Goal: Transaction & Acquisition: Purchase product/service

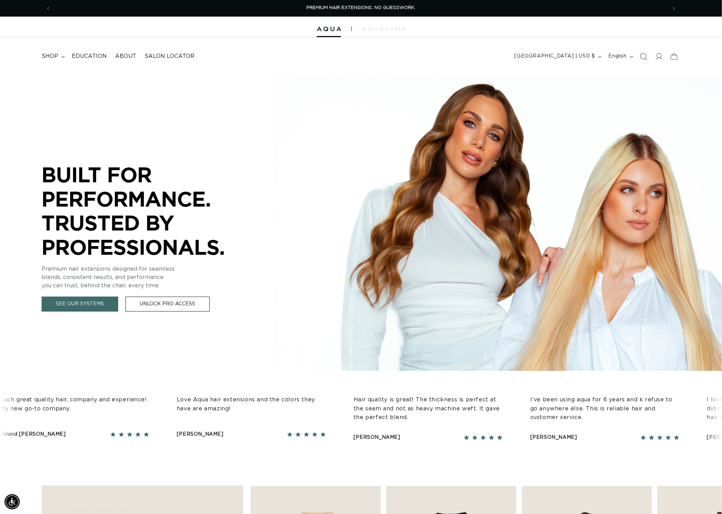
click at [641, 58] on icon "Search" at bounding box center [643, 56] width 7 height 7
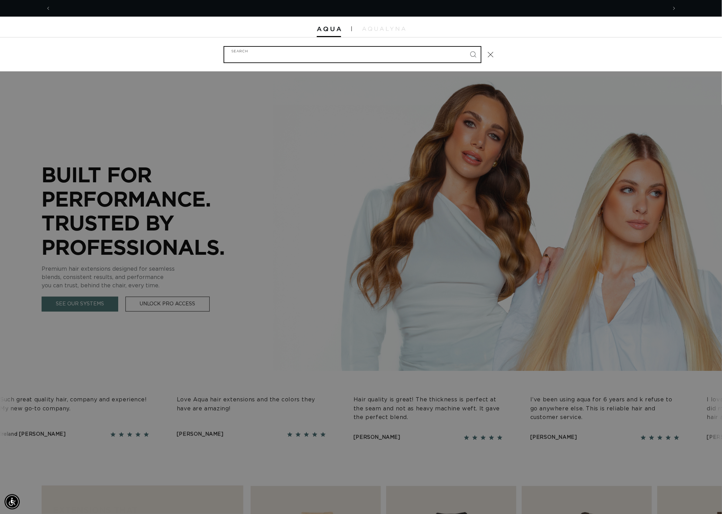
scroll to position [0, 654]
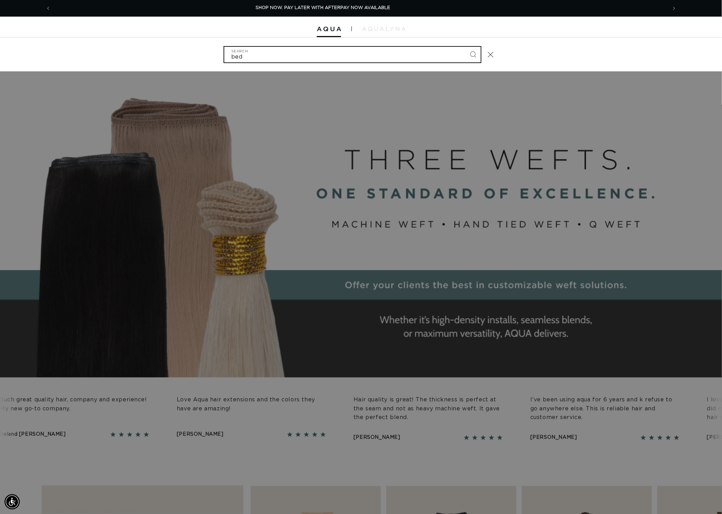
type input "beds"
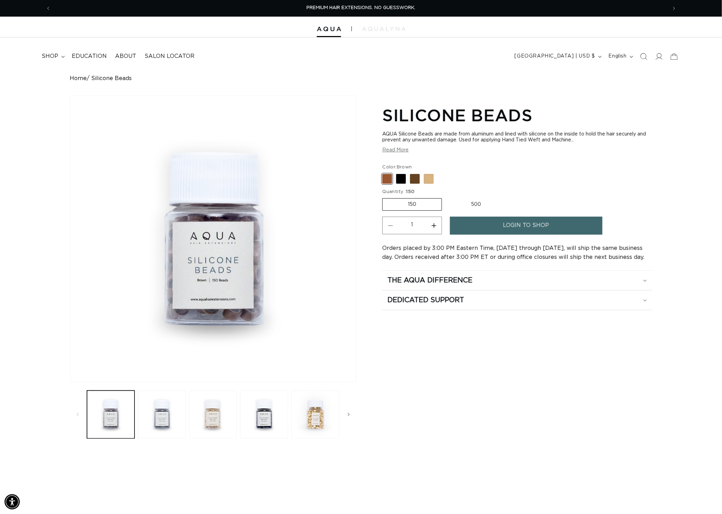
click at [491, 207] on label "500 Variant sold out or unavailable" at bounding box center [476, 205] width 61 height 12
click at [446, 197] on input "500 Variant sold out or unavailable" at bounding box center [446, 197] width 0 height 0
radio input "true"
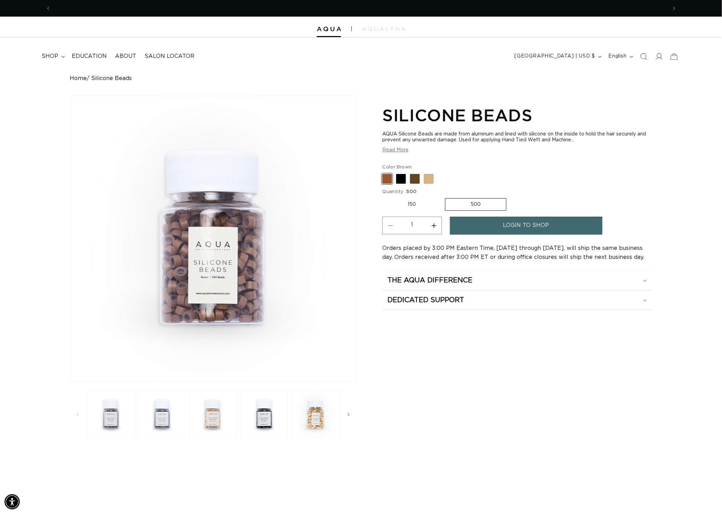
scroll to position [0, 654]
click at [419, 208] on label "150 Variant sold out or unavailable" at bounding box center [411, 205] width 59 height 12
click at [384, 197] on input "150 Variant sold out or unavailable" at bounding box center [384, 197] width 0 height 0
radio input "true"
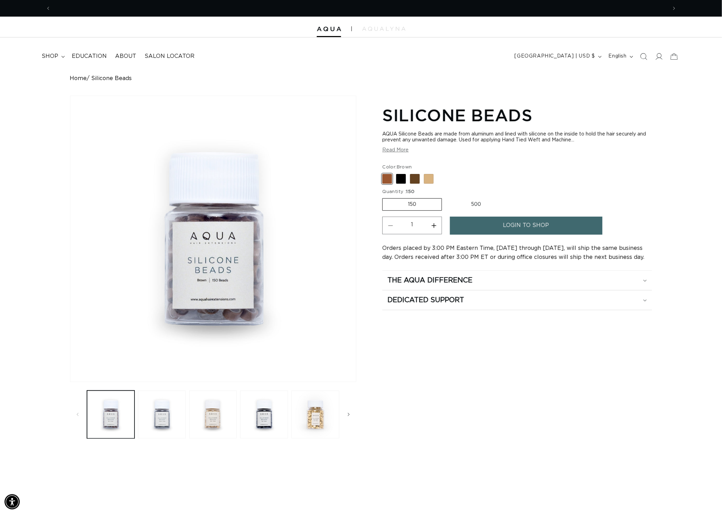
scroll to position [0, 1308]
click at [480, 210] on label "500 Variant sold out or unavailable" at bounding box center [476, 205] width 61 height 12
click at [446, 197] on input "500 Variant sold out or unavailable" at bounding box center [446, 197] width 0 height 0
radio input "true"
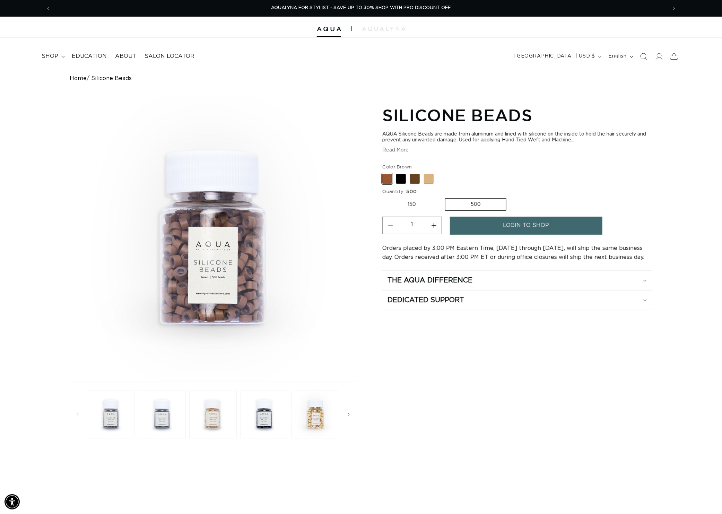
click at [424, 210] on label "150 Variant sold out or unavailable" at bounding box center [411, 205] width 59 height 12
click at [384, 197] on input "150 Variant sold out or unavailable" at bounding box center [384, 197] width 0 height 0
radio input "true"
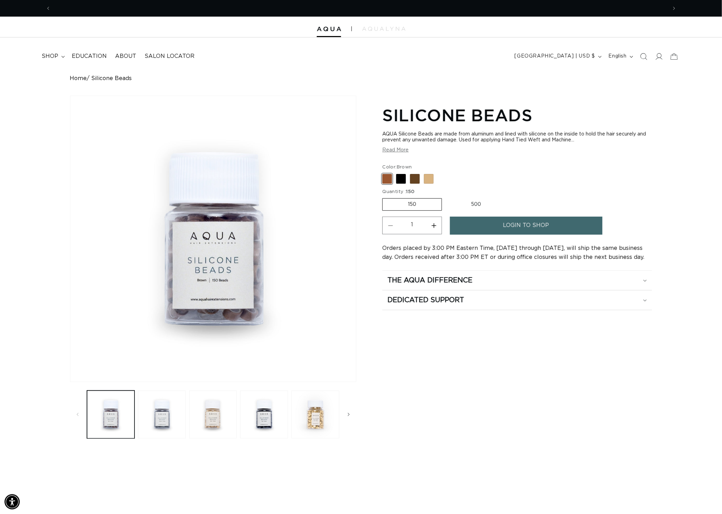
scroll to position [0, 654]
click at [403, 183] on span at bounding box center [401, 179] width 10 height 10
click at [384, 173] on input "Black Variant sold out or unavailable" at bounding box center [384, 173] width 0 height 0
radio input "true"
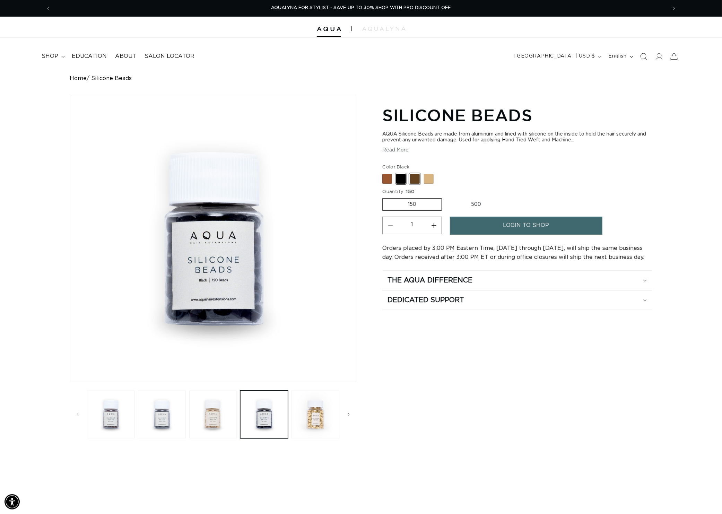
click at [420, 184] on span at bounding box center [415, 179] width 10 height 10
click at [384, 173] on input "Dark Brown Variant sold out or unavailable" at bounding box center [384, 173] width 0 height 0
radio input "true"
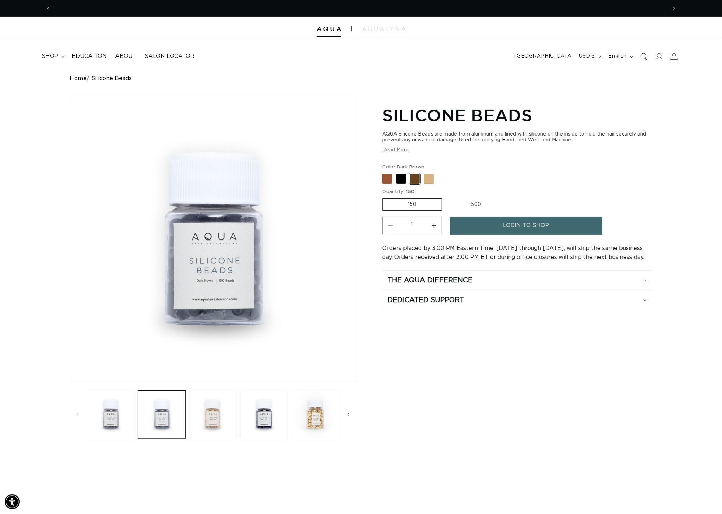
click at [482, 208] on label "500 Variant sold out or unavailable" at bounding box center [476, 205] width 61 height 12
click at [446, 197] on input "500 Variant sold out or unavailable" at bounding box center [446, 197] width 0 height 0
radio input "true"
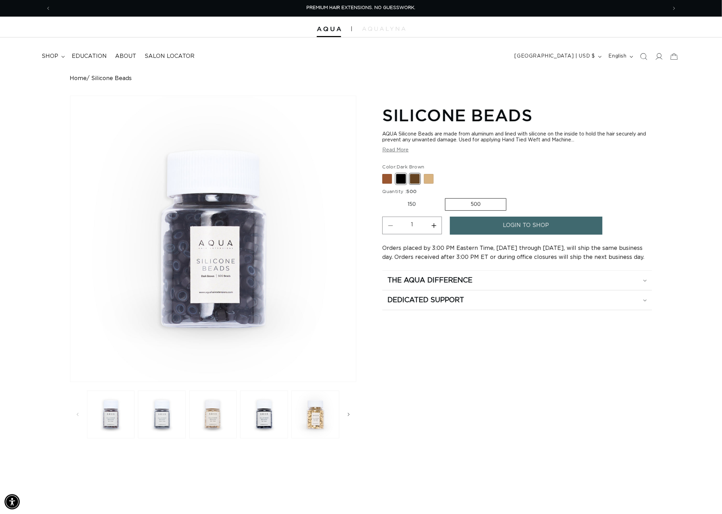
click at [405, 183] on span at bounding box center [401, 179] width 10 height 10
click at [384, 173] on input "Black Variant sold out or unavailable" at bounding box center [384, 173] width 0 height 0
radio input "true"
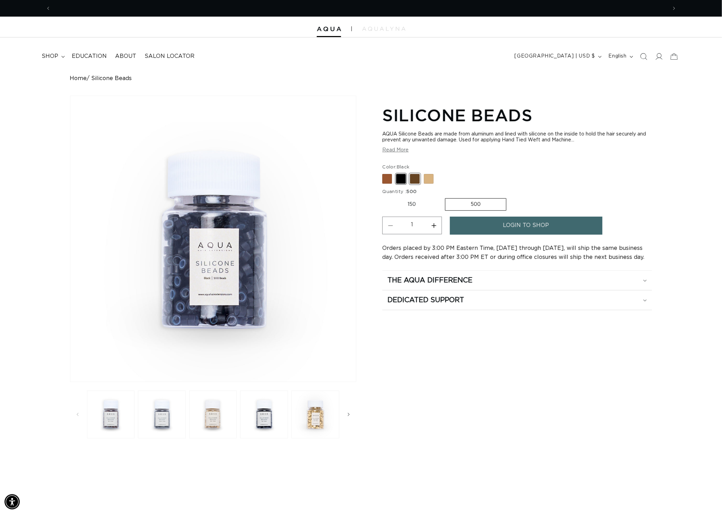
scroll to position [0, 654]
click at [419, 184] on span at bounding box center [415, 179] width 10 height 10
click at [384, 173] on input "Dark Brown Variant sold out or unavailable" at bounding box center [384, 173] width 0 height 0
radio input "true"
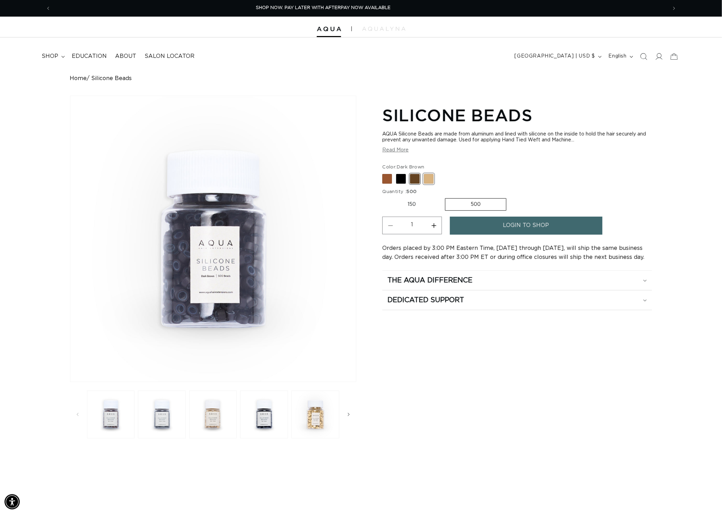
click at [433, 184] on span at bounding box center [429, 179] width 10 height 10
click at [384, 173] on input "Blonde Variant sold out or unavailable" at bounding box center [384, 173] width 0 height 0
radio input "true"
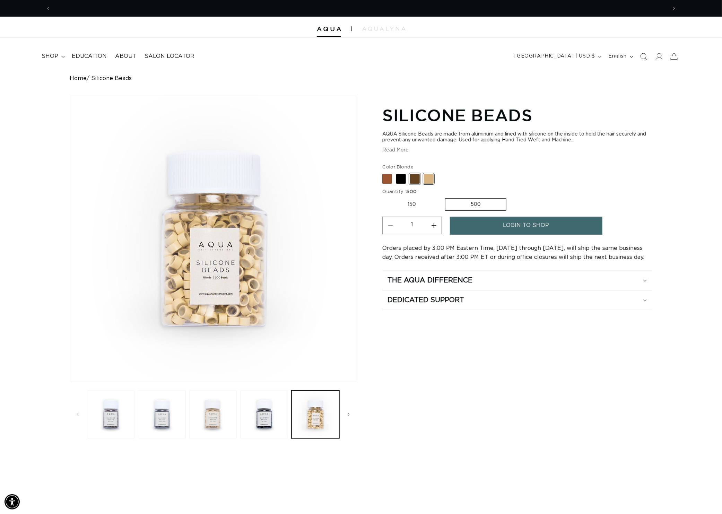
scroll to position [0, 1308]
click at [420, 184] on span at bounding box center [415, 179] width 10 height 10
click at [384, 173] on input "Dark Brown Variant sold out or unavailable" at bounding box center [384, 173] width 0 height 0
radio input "true"
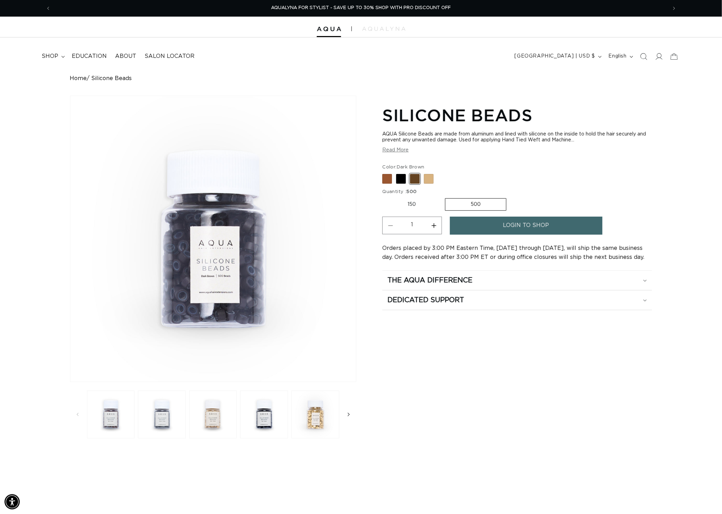
click at [345, 418] on span "Slide right" at bounding box center [348, 414] width 7 height 7
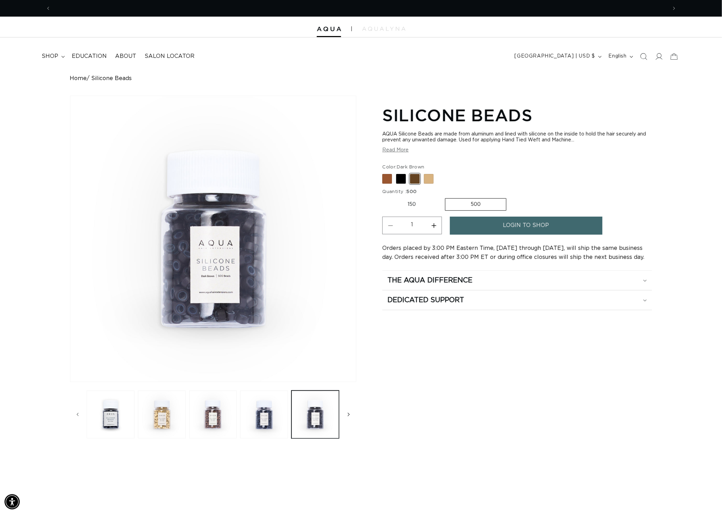
scroll to position [0, 0]
click at [278, 435] on button "Load image 7 in gallery view" at bounding box center [264, 415] width 48 height 48
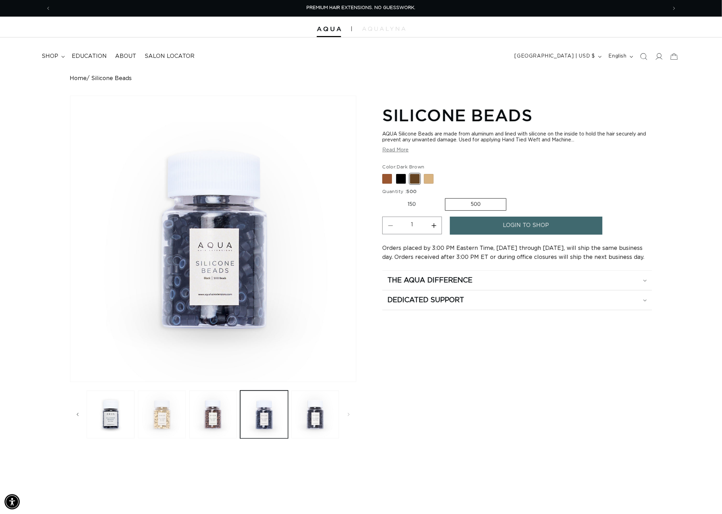
click at [138, 426] on button "Load image 5 in gallery view" at bounding box center [162, 415] width 48 height 48
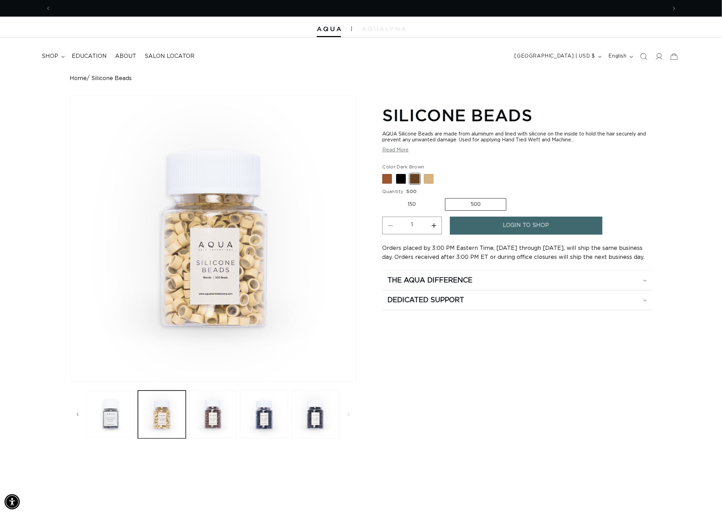
scroll to position [0, 654]
click at [76, 418] on icon "Slide left" at bounding box center [77, 415] width 2 height 8
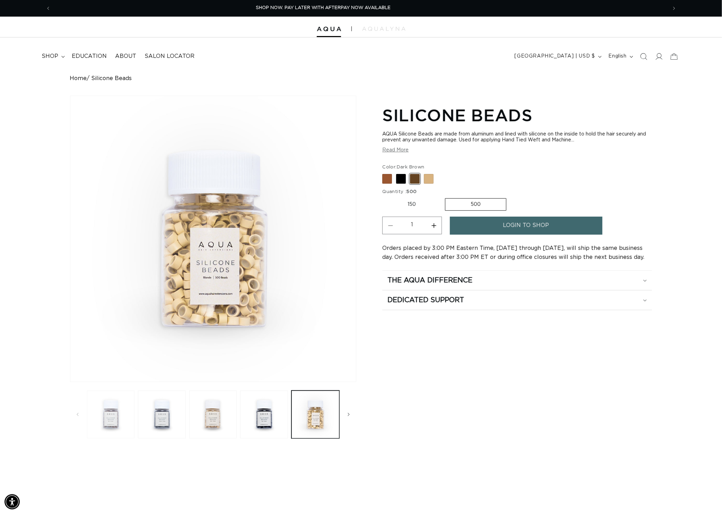
click at [107, 438] on button "Load image 1 in gallery view" at bounding box center [111, 415] width 48 height 48
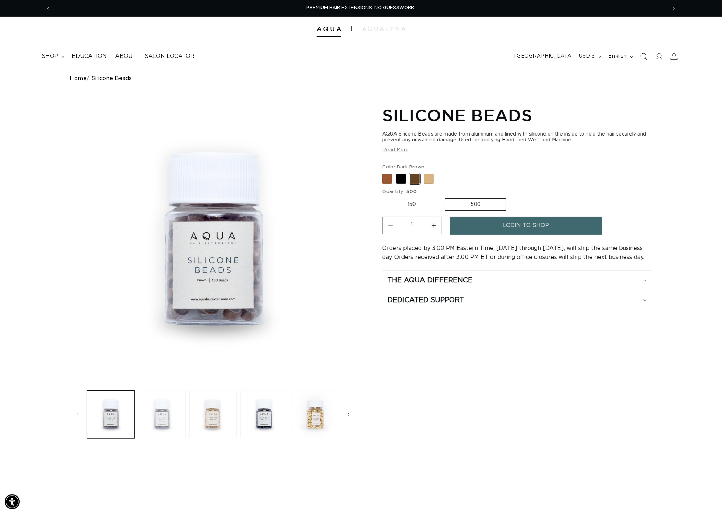
click at [149, 436] on button "Load image 2 in gallery view" at bounding box center [162, 415] width 48 height 48
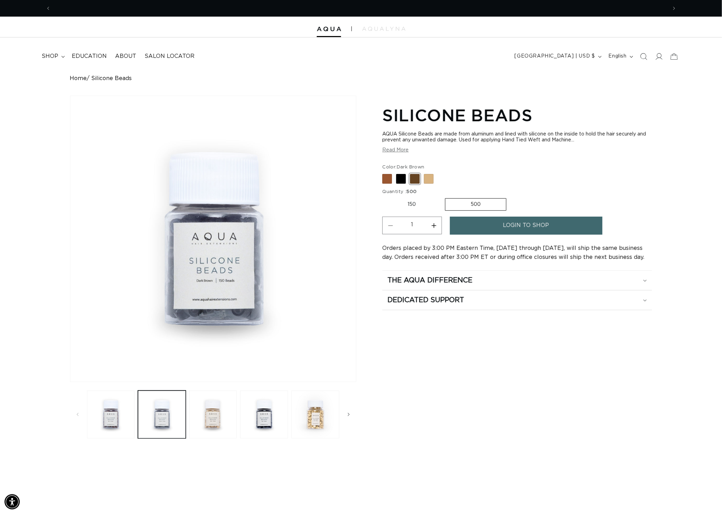
scroll to position [0, 654]
click at [207, 429] on button "Load image 3 in gallery view" at bounding box center [213, 415] width 48 height 48
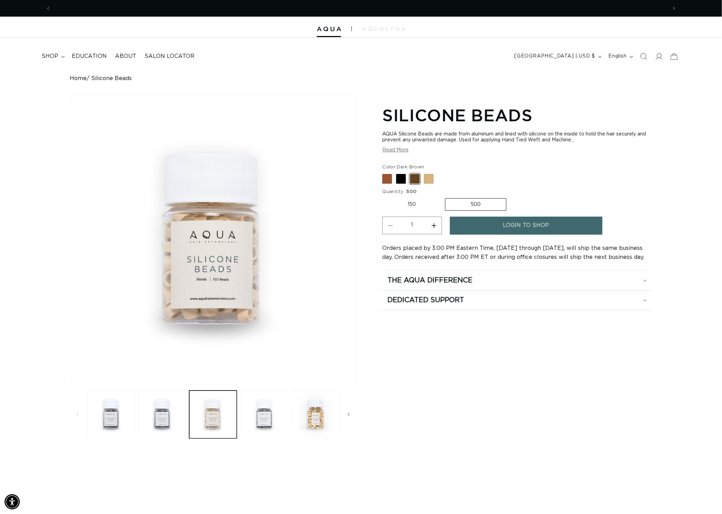
scroll to position [0, 1308]
click at [240, 431] on button "Load image 4 in gallery view" at bounding box center [264, 415] width 48 height 48
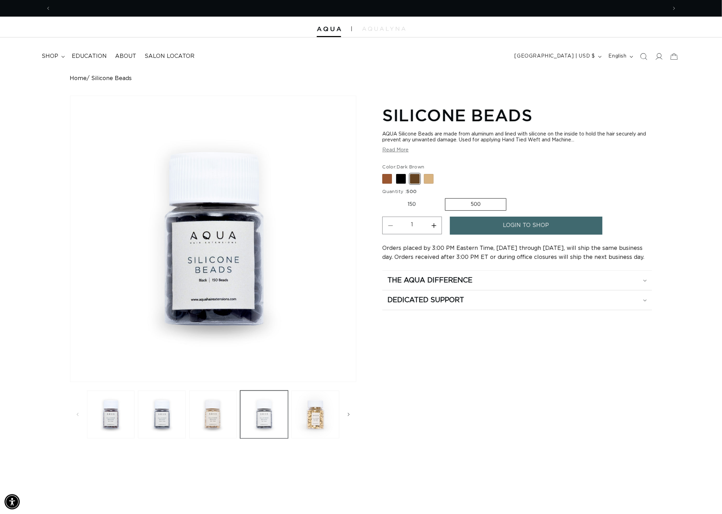
scroll to position [0, 0]
click at [304, 433] on button "Load image 5 in gallery view" at bounding box center [316, 415] width 48 height 48
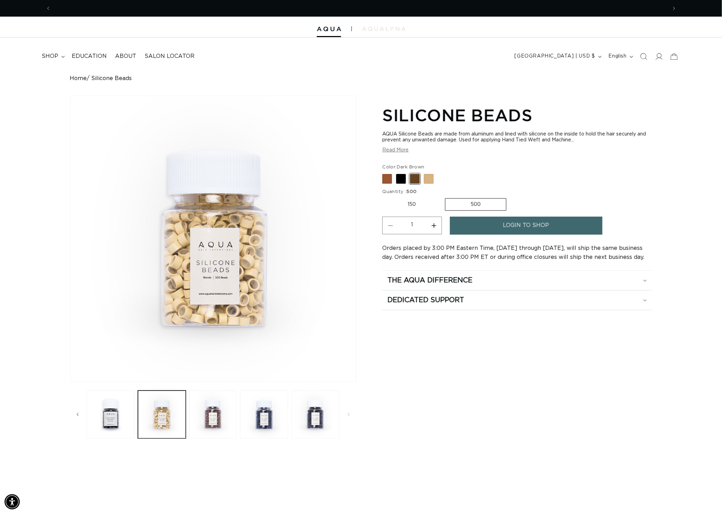
scroll to position [0, 1308]
